Goal: Task Accomplishment & Management: Complete application form

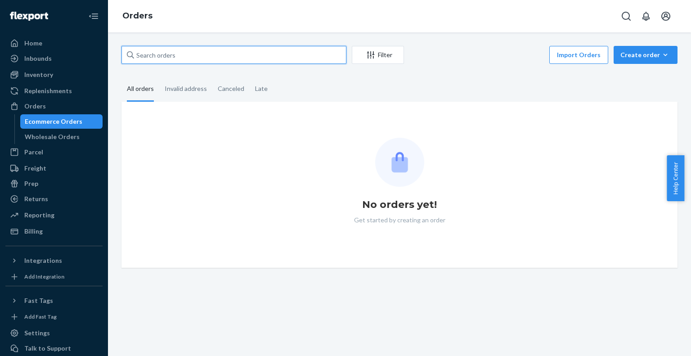
click at [178, 51] on input "text" at bounding box center [233, 55] width 225 height 18
paste input "[PERSON_NAME]"
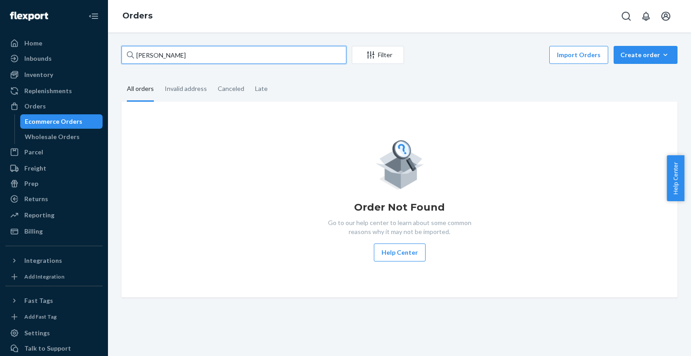
click at [146, 57] on input "[PERSON_NAME]" at bounding box center [233, 55] width 225 height 18
type input "[PERSON_NAME]"
click at [631, 56] on div "Create order" at bounding box center [645, 54] width 50 height 9
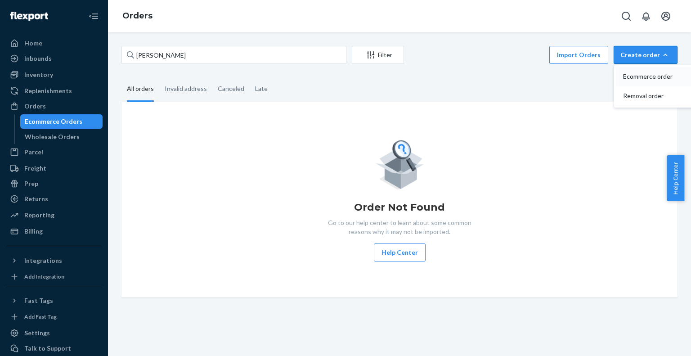
click at [639, 82] on button "Ecommerce order" at bounding box center [659, 76] width 86 height 19
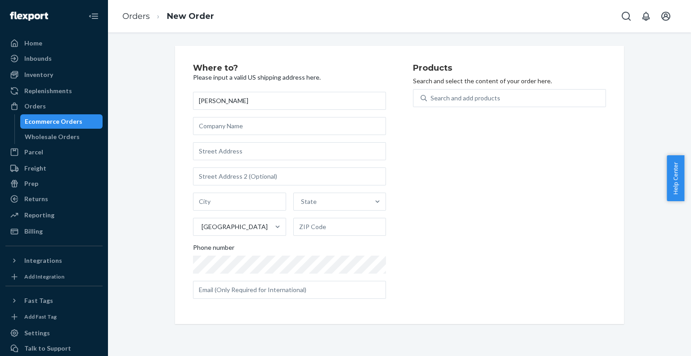
click at [202, 99] on input "[PERSON_NAME]" at bounding box center [289, 101] width 193 height 18
type input "[PERSON_NAME]"
click at [212, 136] on div "[PERSON_NAME] State [GEOGRAPHIC_DATA] Phone number" at bounding box center [289, 195] width 193 height 207
click at [237, 171] on input "text" at bounding box center [289, 176] width 193 height 18
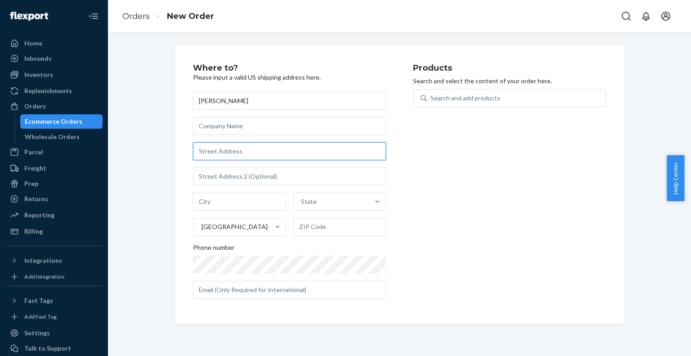
click at [255, 152] on input "text" at bounding box center [289, 151] width 193 height 18
paste input "[STREET_ADDRESS]"
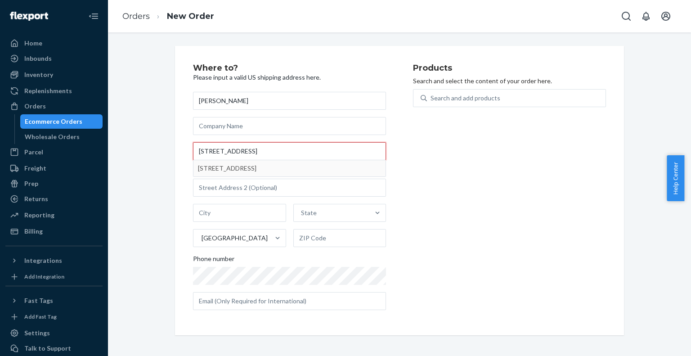
type input "[STREET_ADDRESS]"
type input "[GEOGRAPHIC_DATA]"
type input "28584"
type input "[STREET_ADDRESS]"
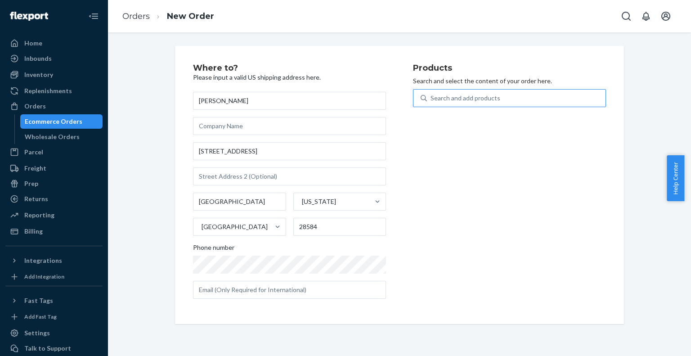
click at [465, 99] on div "Search and add products" at bounding box center [465, 98] width 70 height 9
click at [431, 99] on input "Search and add products" at bounding box center [430, 98] width 1 height 9
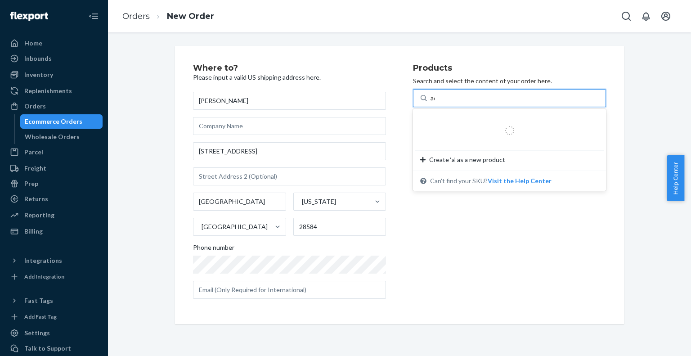
type input "ada"
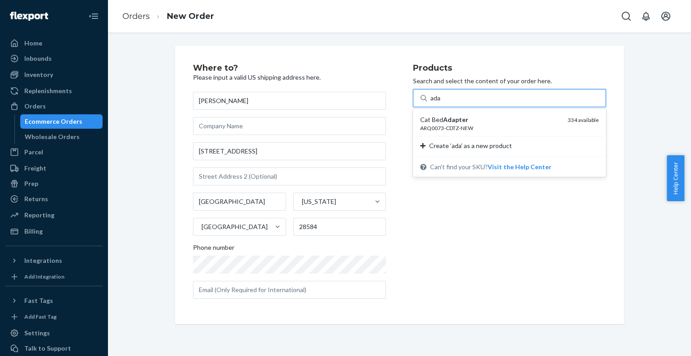
click at [437, 124] on div "ARQ0073-CDTZ-NEW" at bounding box center [490, 128] width 140 height 8
click at [437, 103] on input "ada" at bounding box center [435, 98] width 11 height 9
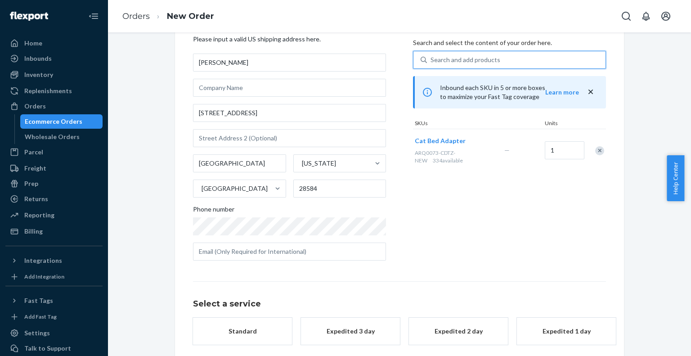
scroll to position [80, 0]
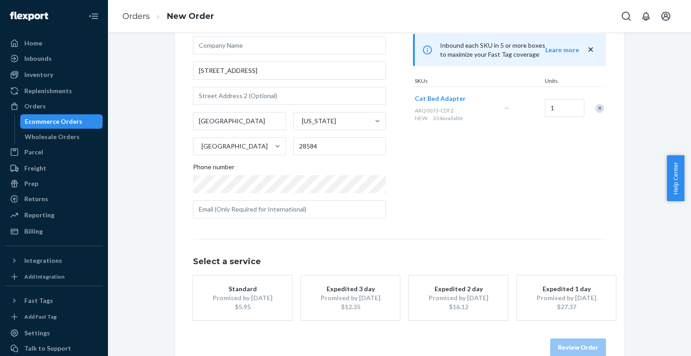
click at [245, 304] on div "$5.95" at bounding box center [242, 306] width 72 height 9
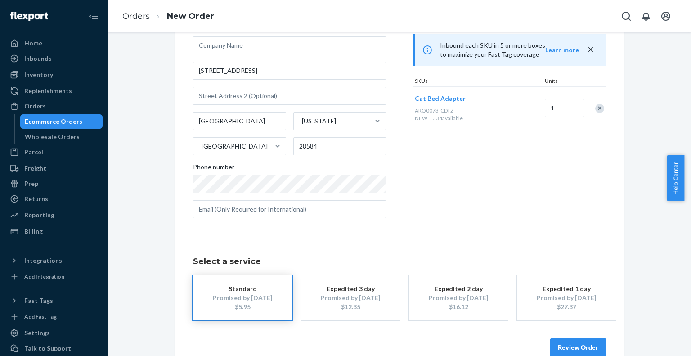
click at [567, 352] on button "Review Order" at bounding box center [578, 347] width 56 height 18
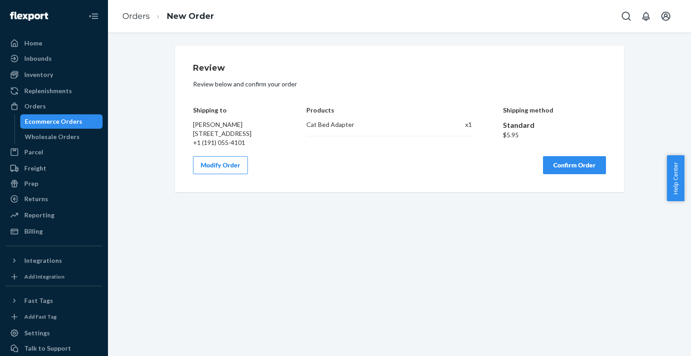
scroll to position [0, 0]
click at [578, 172] on button "Confirm Order" at bounding box center [574, 165] width 63 height 18
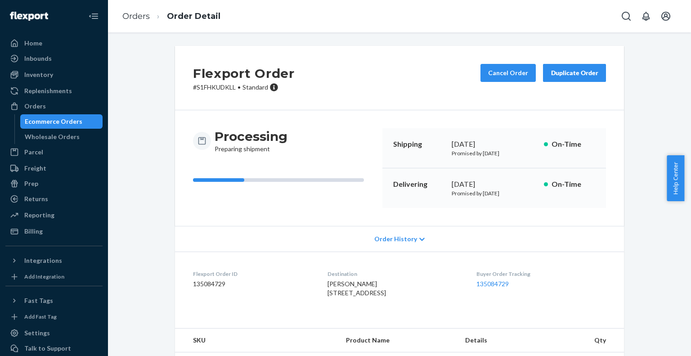
drag, startPoint x: 202, startPoint y: 300, endPoint x: 202, endPoint y: 307, distance: 7.2
click at [202, 301] on div "Flexport Order ID 135084729" at bounding box center [253, 285] width 120 height 31
click at [212, 279] on dd "135084729" at bounding box center [253, 283] width 120 height 9
copy dd "135084729"
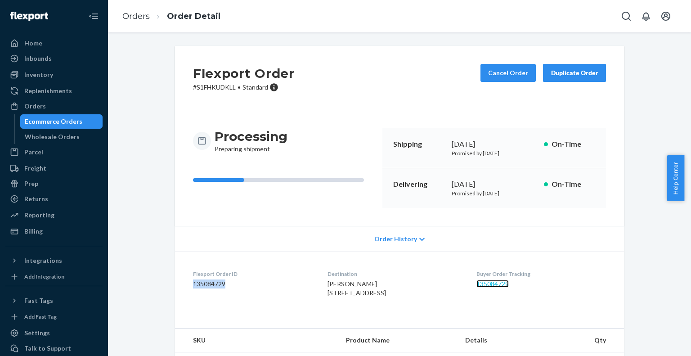
click at [491, 283] on link "135084729" at bounding box center [492, 284] width 32 height 8
